Goal: Find specific page/section: Find specific page/section

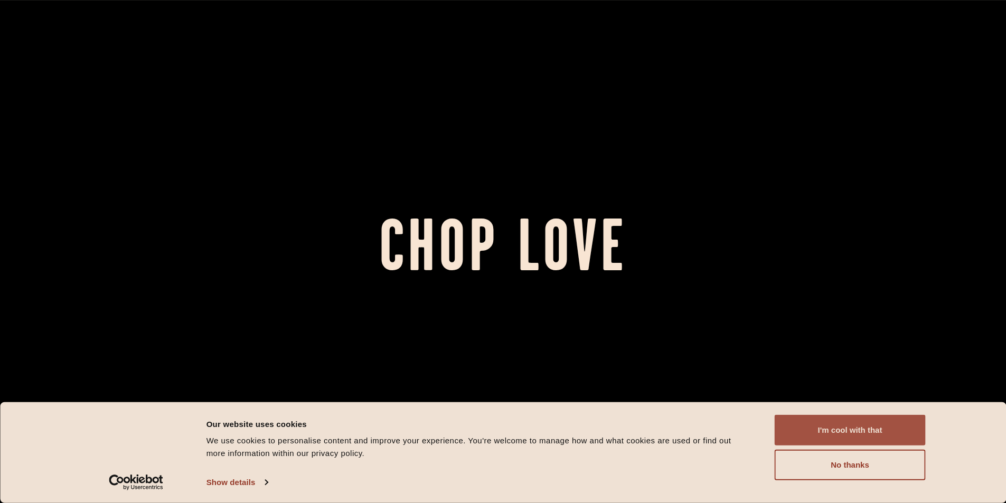
click at [852, 429] on button "I'm cool with that" at bounding box center [850, 430] width 151 height 31
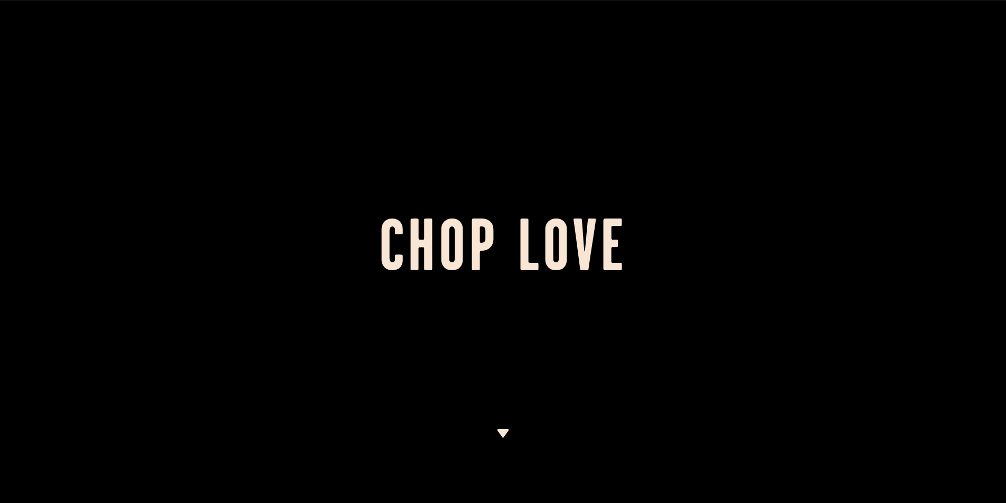
click at [506, 431] on img at bounding box center [502, 433] width 13 height 8
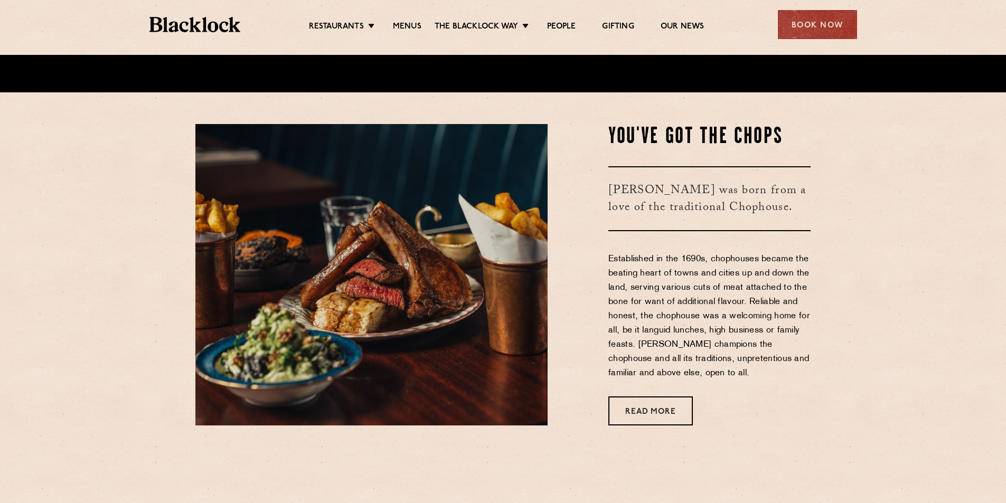
scroll to position [417, 0]
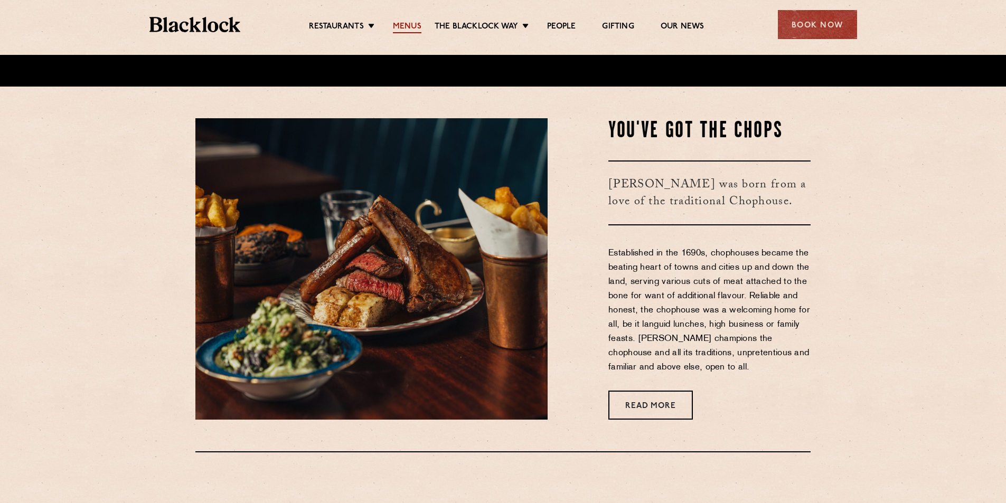
click at [417, 23] on link "Menus" at bounding box center [407, 28] width 29 height 12
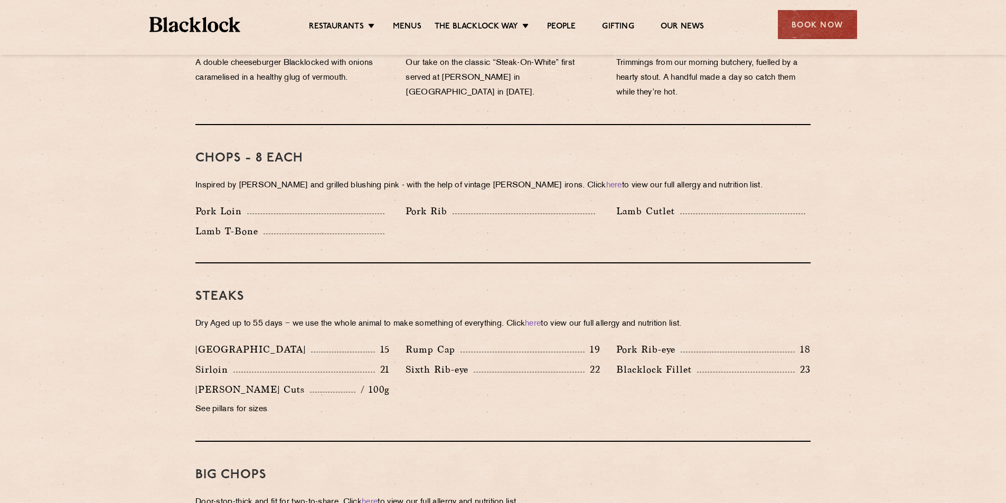
scroll to position [968, 0]
